Goal: Transaction & Acquisition: Book appointment/travel/reservation

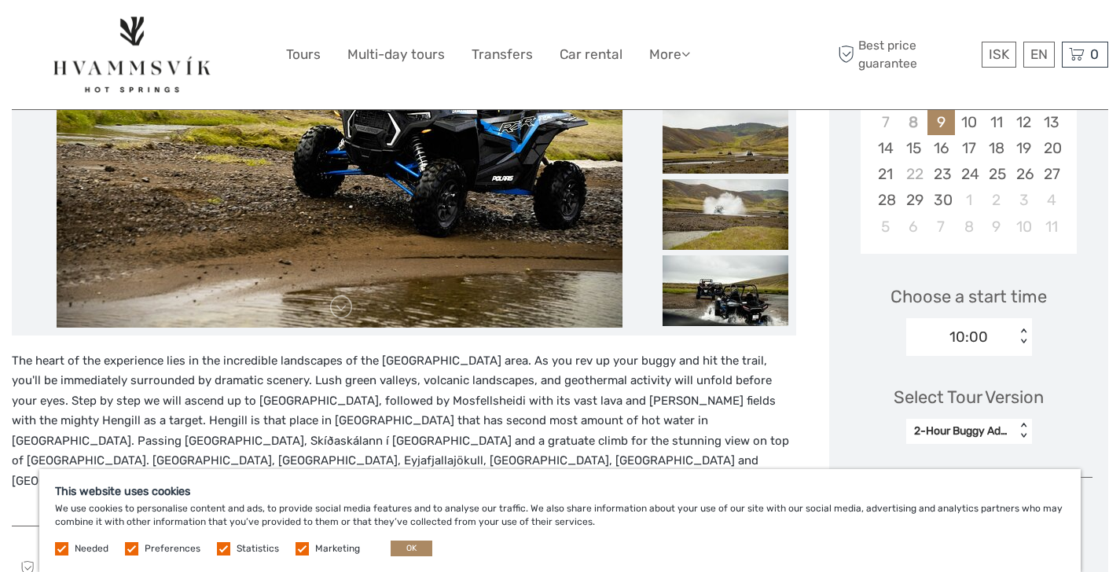
scroll to position [380, 0]
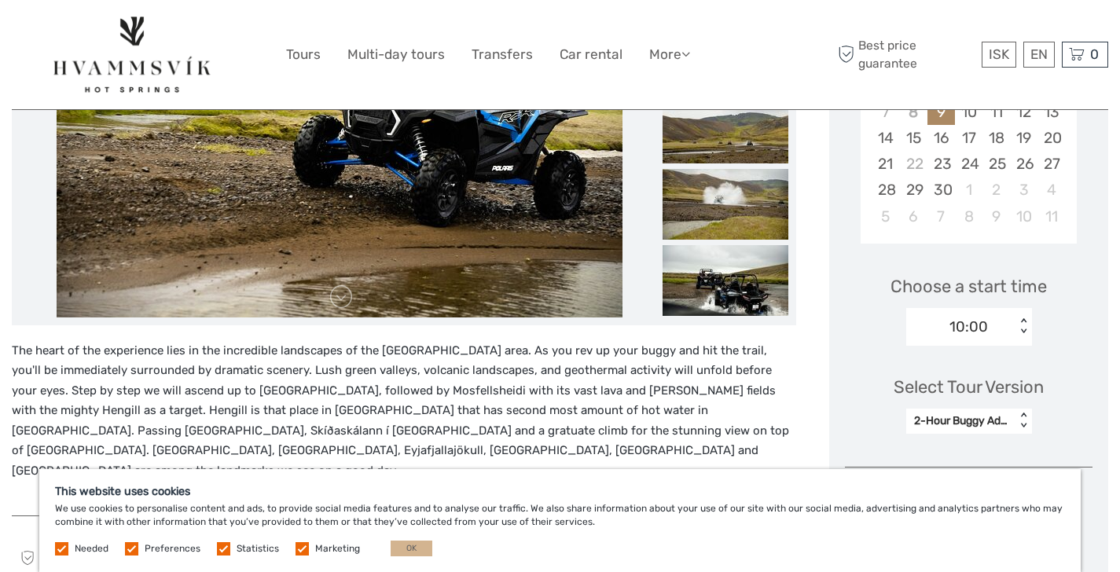
click at [394, 553] on button "OK" at bounding box center [412, 549] width 42 height 16
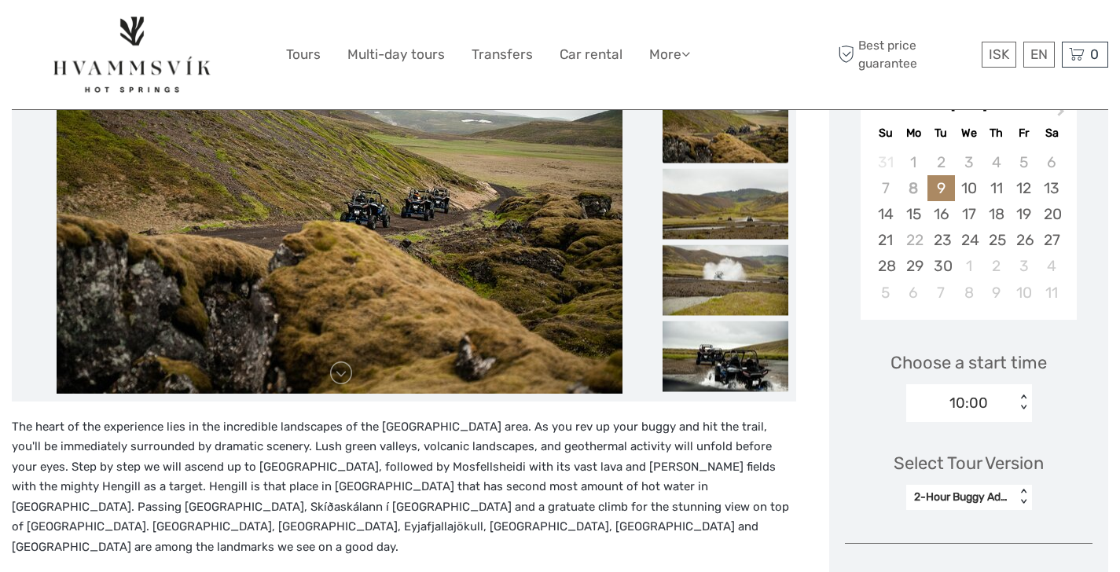
scroll to position [391, 0]
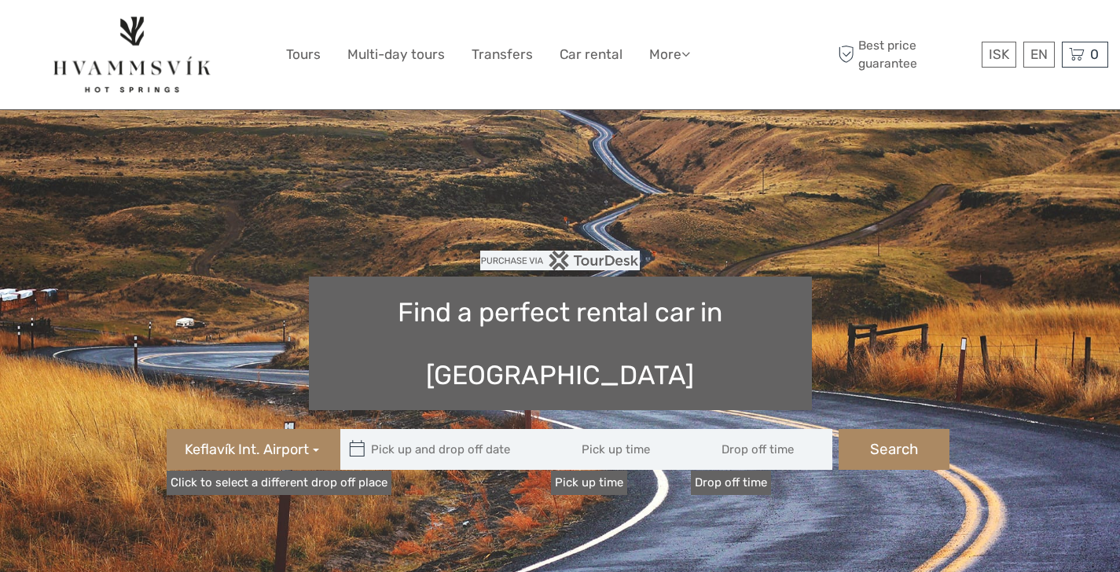
type input "08:00"
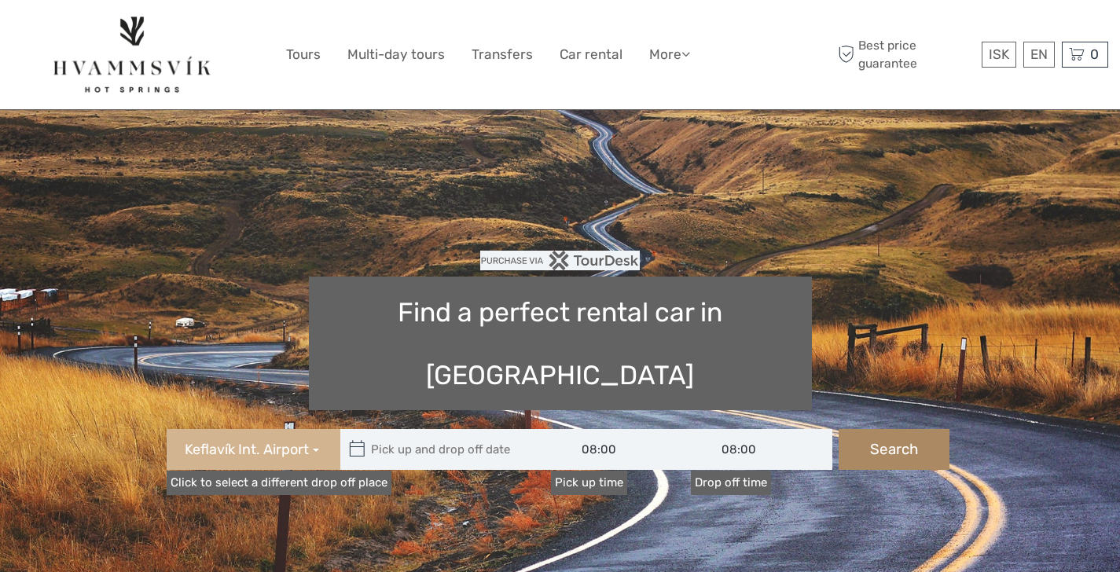
click at [299, 440] on span "Keflavík Int. Airport" at bounding box center [247, 450] width 124 height 20
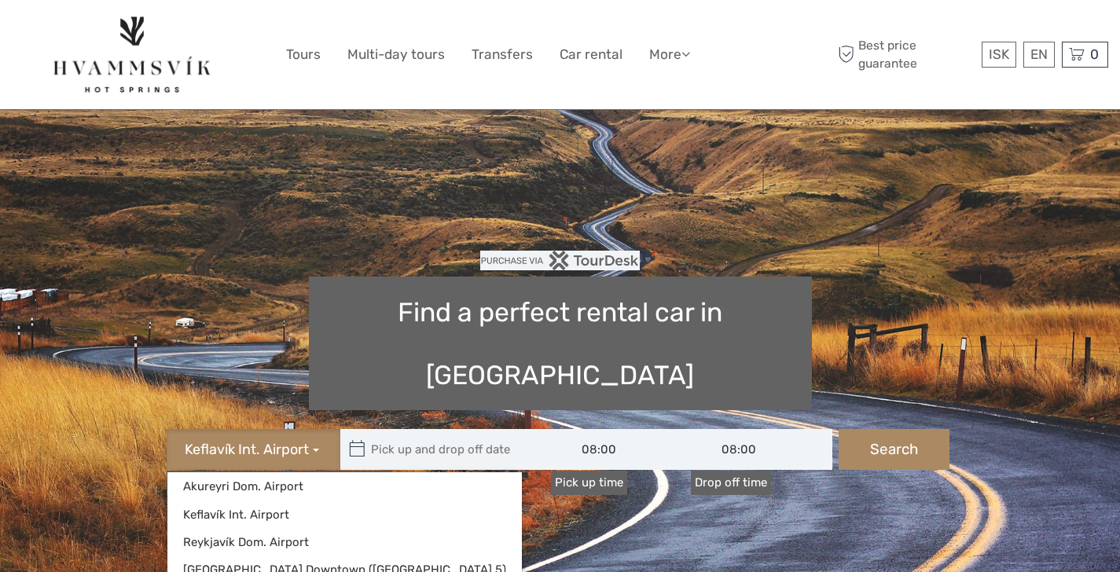
type input "09/09/2025"
type input "10/09/2025"
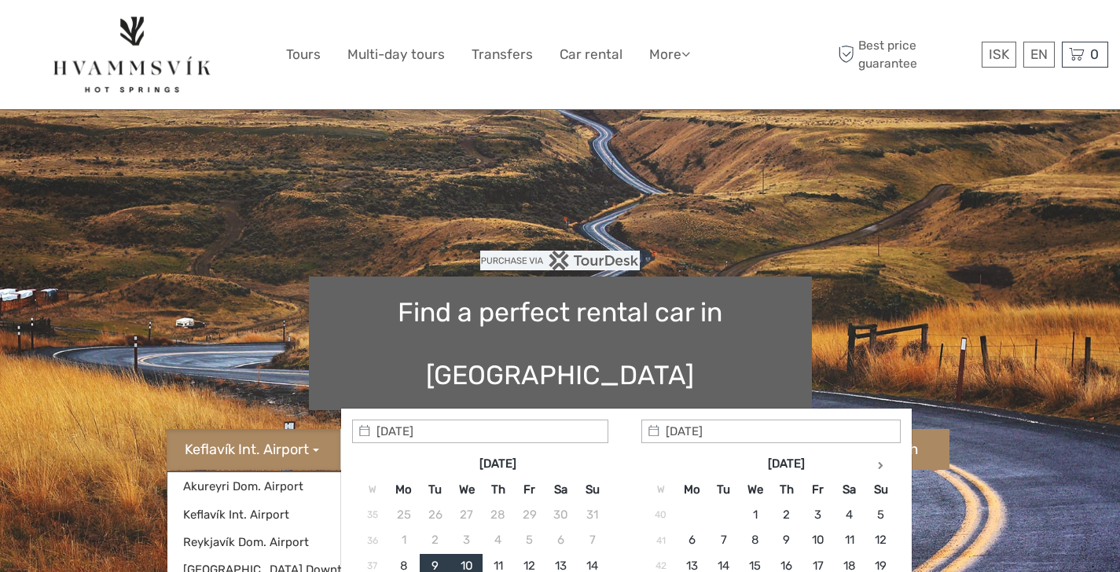
click at [475, 429] on input "text" at bounding box center [446, 449] width 212 height 41
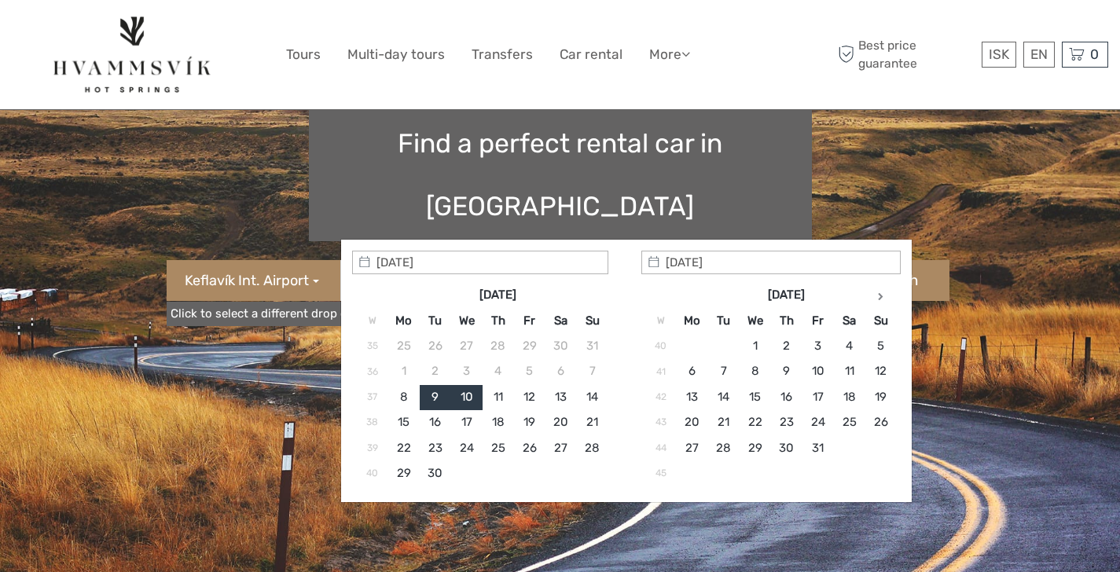
scroll to position [256, 0]
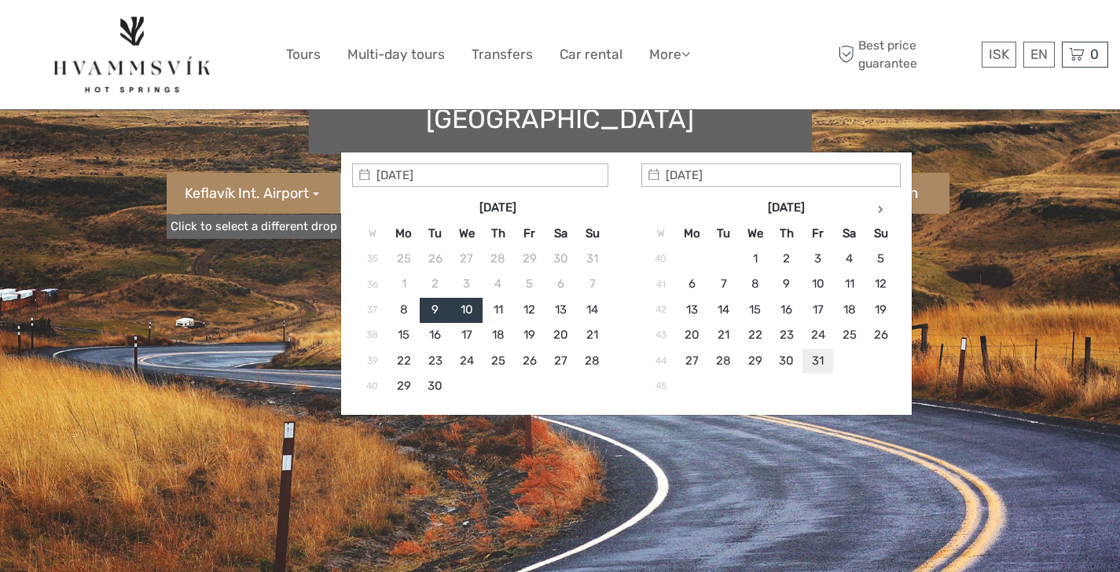
type input "31/10/2025"
click at [887, 211] on th at bounding box center [880, 208] width 31 height 25
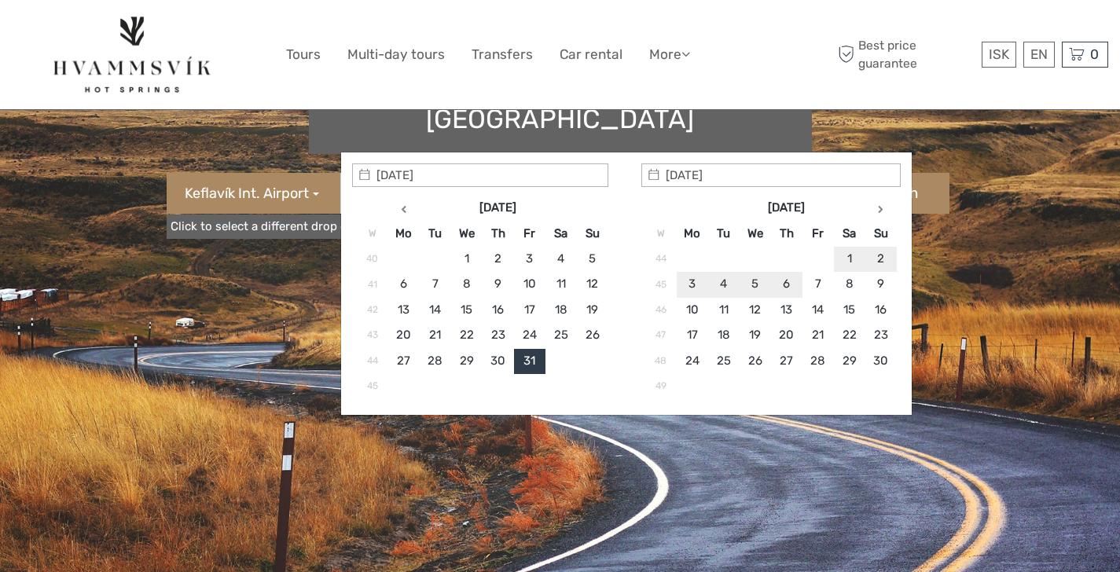
type input "05/11/2025"
type input "31/10/2025 - 05/11/2025"
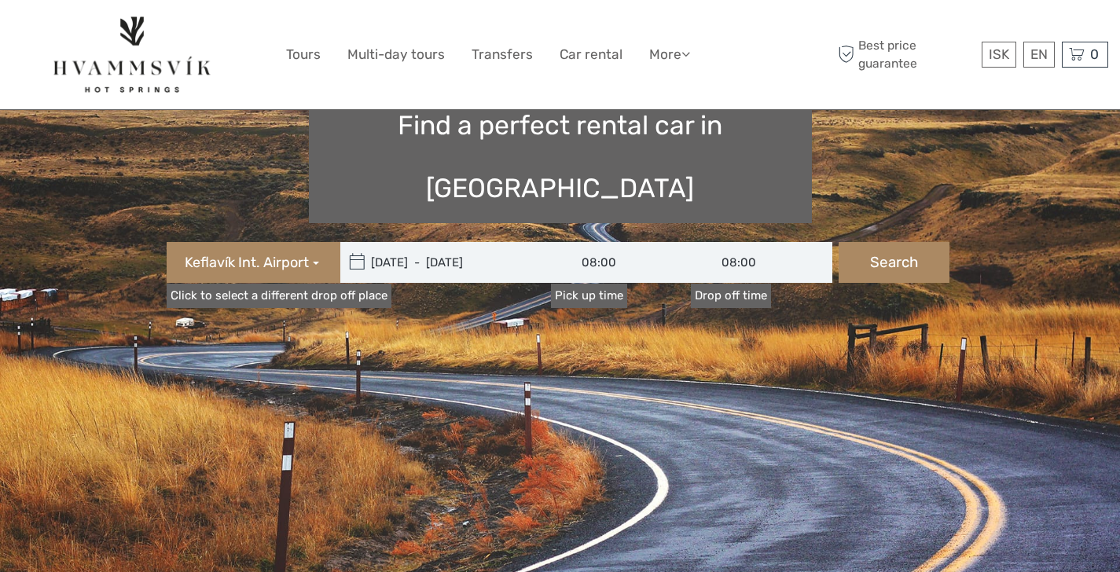
scroll to position [177, 0]
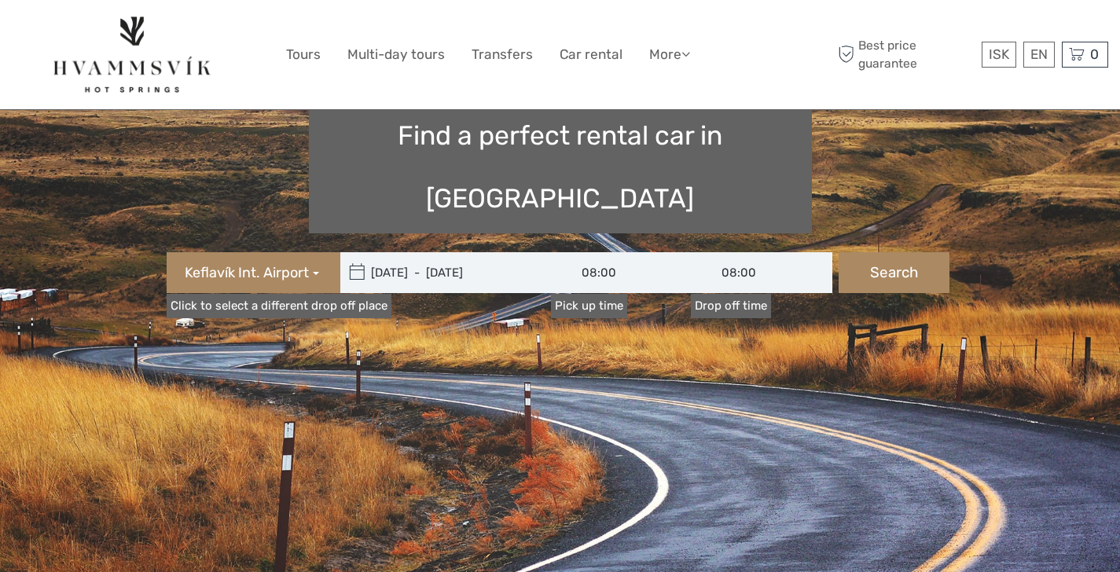
click at [607, 252] on input "08:00" at bounding box center [621, 272] width 141 height 41
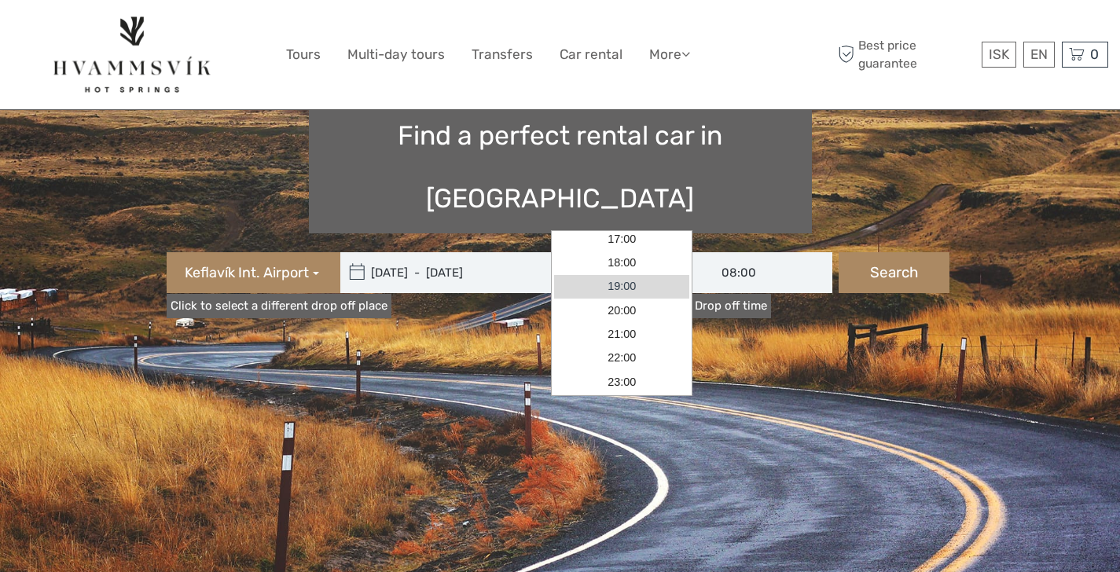
scroll to position [197, 0]
click at [620, 257] on link "16:00" at bounding box center [621, 262] width 135 height 24
type input "16:00"
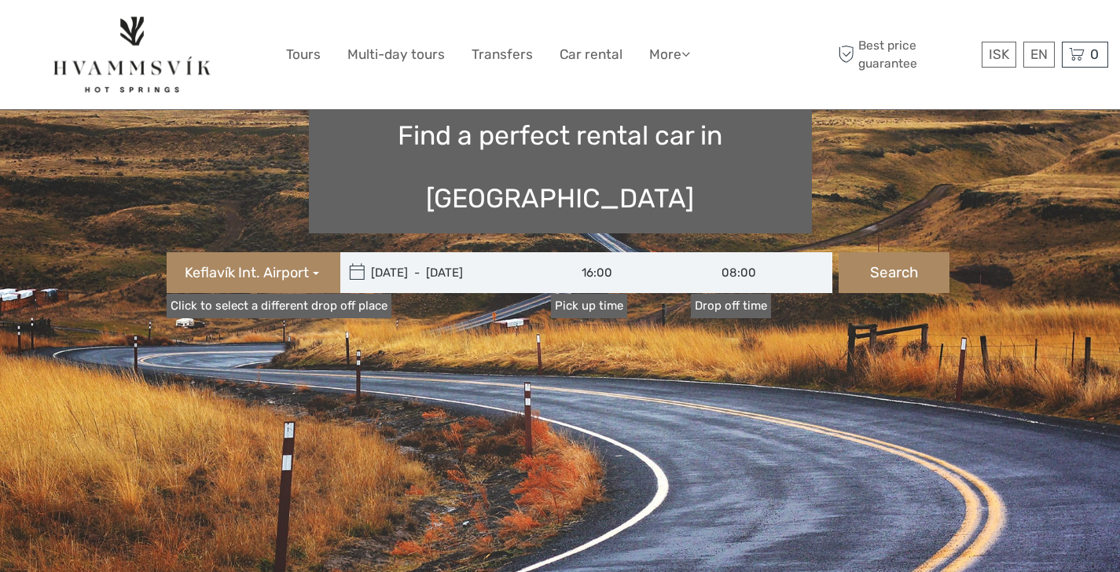
click at [731, 252] on input "08:00" at bounding box center [761, 272] width 141 height 41
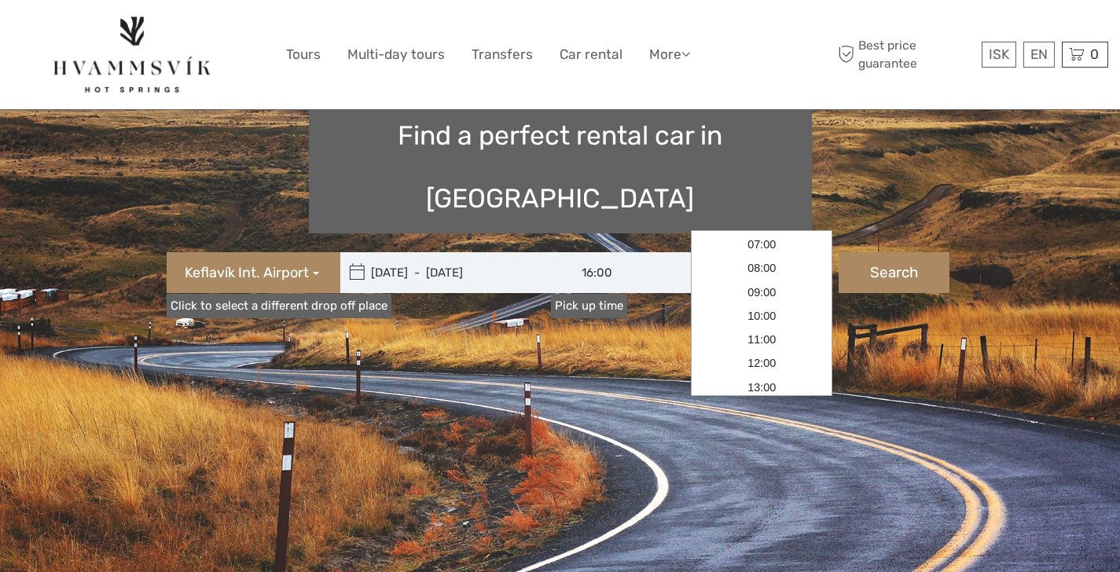
scroll to position [90, 0]
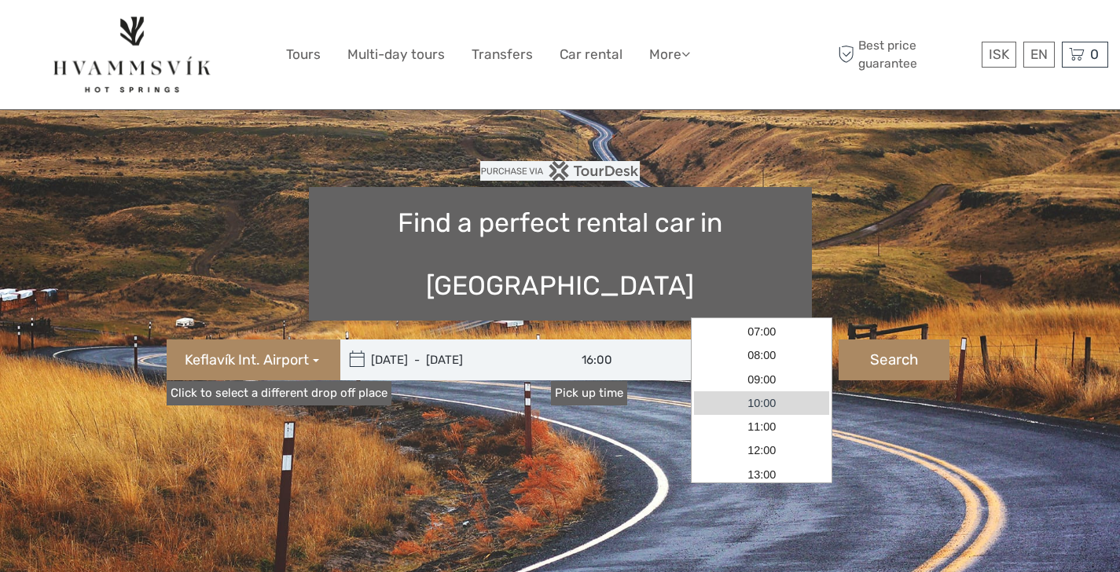
click at [758, 402] on link "10:00" at bounding box center [761, 403] width 135 height 24
type input "10:00"
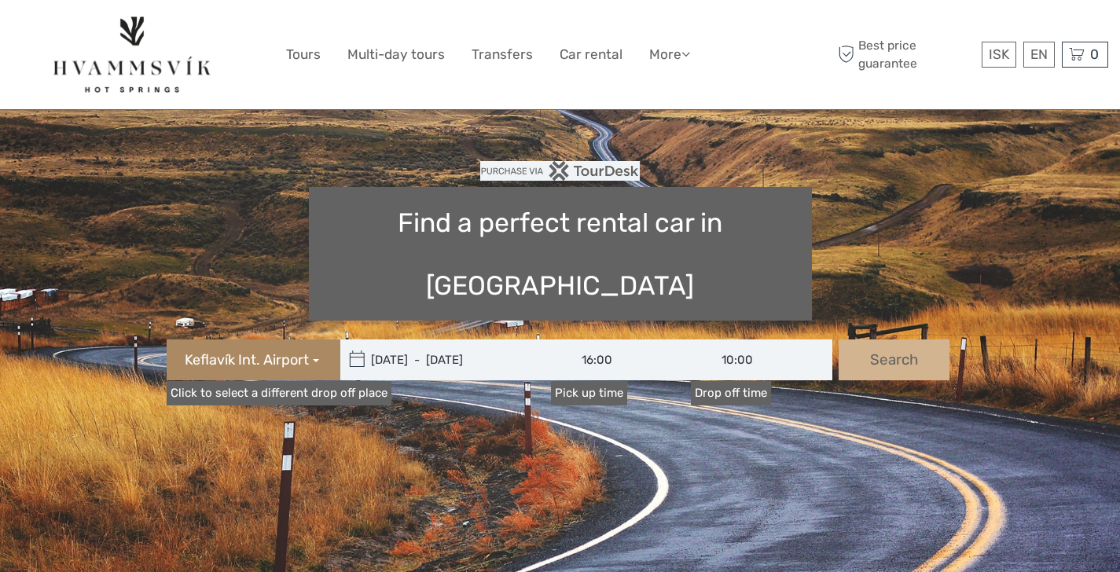
click at [894, 340] on button "Search" at bounding box center [894, 360] width 111 height 41
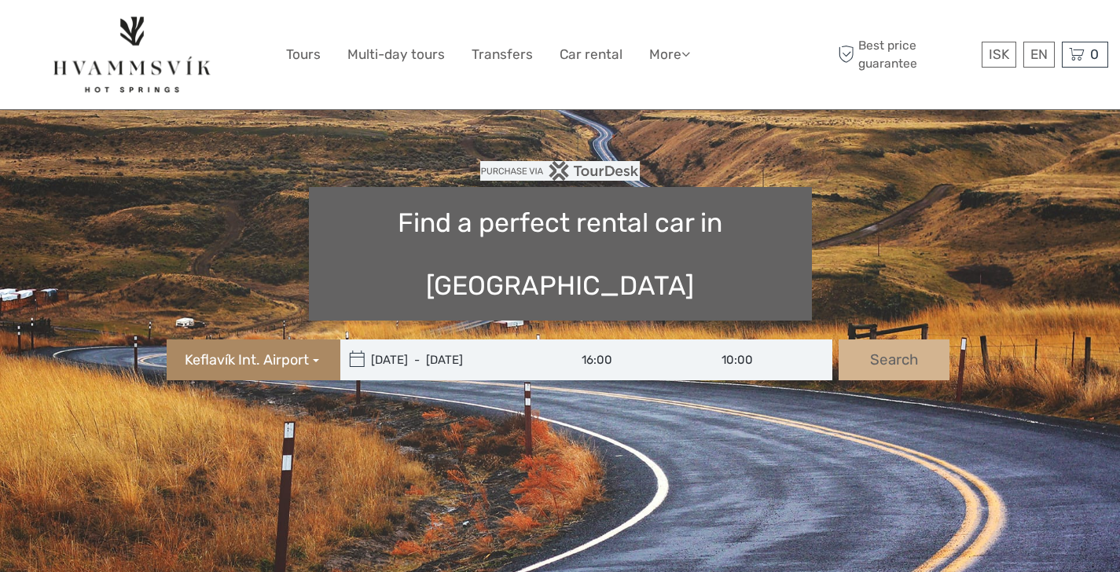
type input "31/10/2025 - 05/11/2025"
type input "16:00"
type input "10:00"
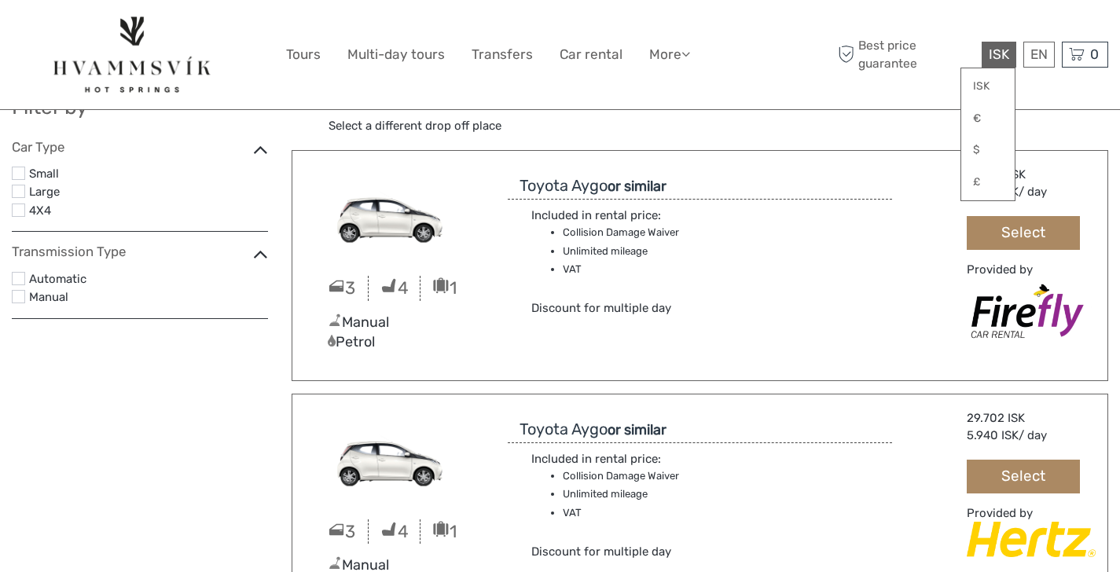
click at [1008, 58] on span "ISK" at bounding box center [999, 54] width 20 height 16
click at [982, 152] on link "$" at bounding box center [987, 150] width 53 height 28
click at [838, 82] on div "Best price guarantee $ ISK € $ £ EN English Español Deutsch 0 Items Total 0 ISK…" at bounding box center [971, 55] width 274 height 86
click at [1007, 48] on span "$" at bounding box center [1005, 54] width 9 height 16
click at [950, 66] on span "Best price guarantee" at bounding box center [912, 55] width 156 height 26
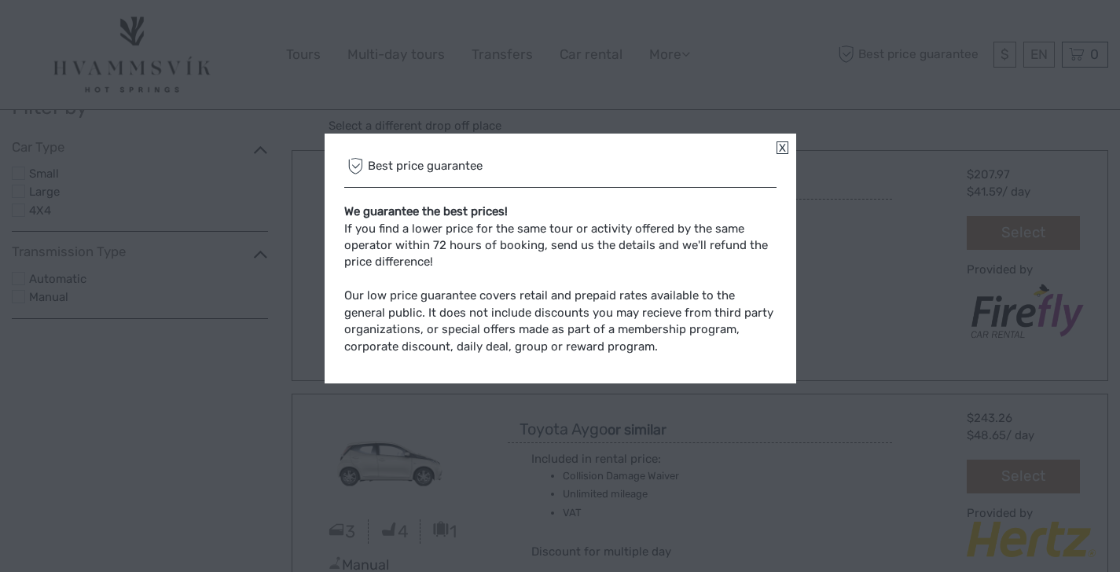
click at [781, 149] on link at bounding box center [783, 147] width 12 height 13
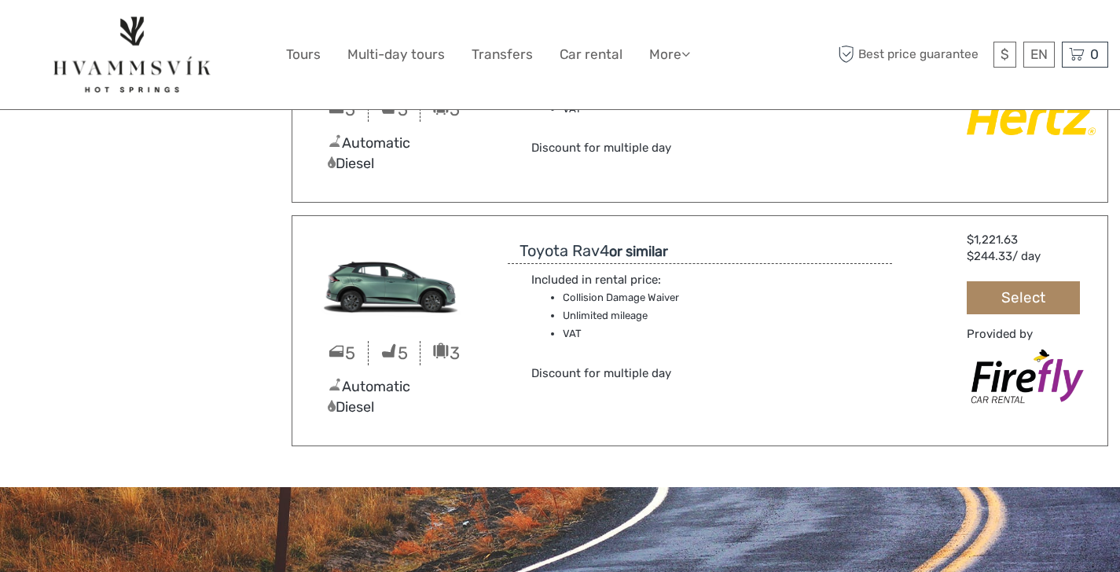
scroll to position [8953, 0]
